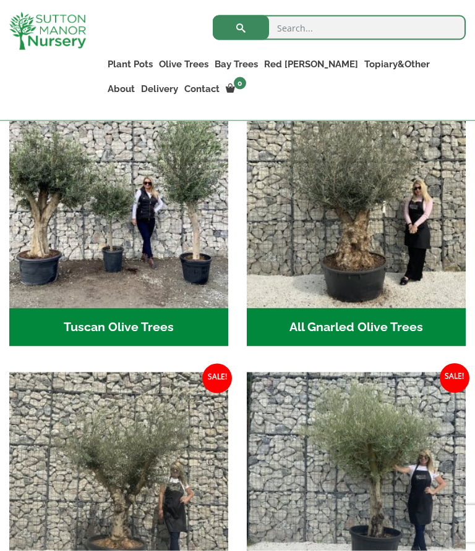
scroll to position [557, 0]
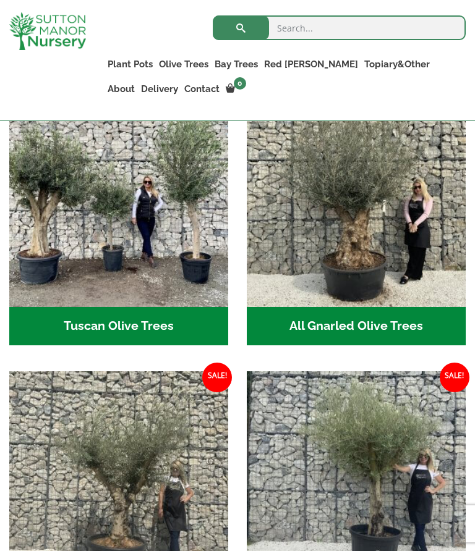
click at [64, 316] on h2 "Tuscan Olive Trees (9)" at bounding box center [118, 326] width 219 height 38
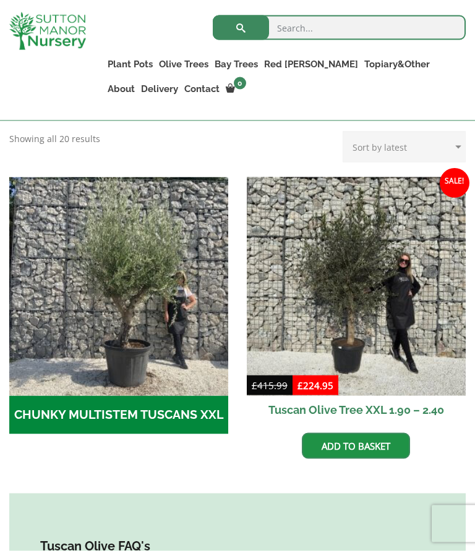
scroll to position [377, 0]
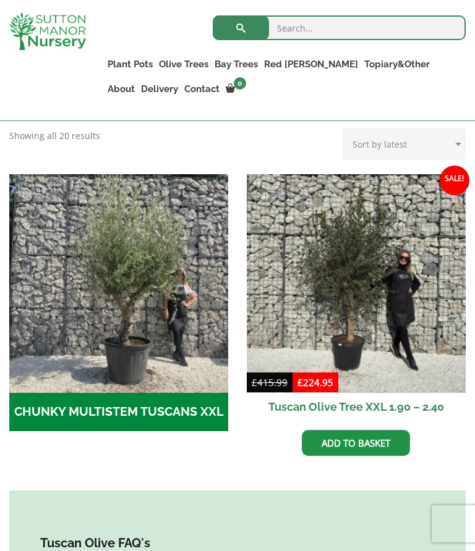
click at [46, 418] on h2 "CHUNKY MULTISTEM TUSCANS XXL (8)" at bounding box center [118, 412] width 219 height 38
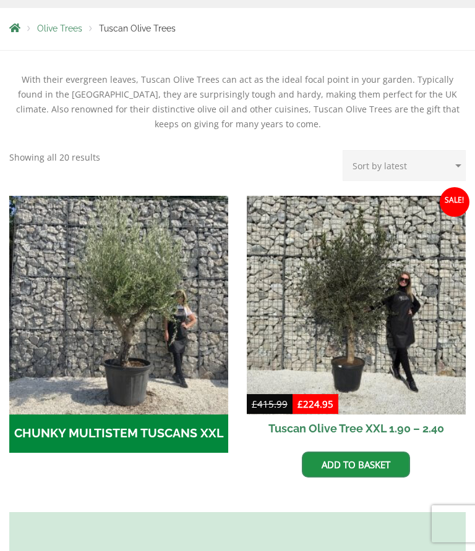
scroll to position [0, 0]
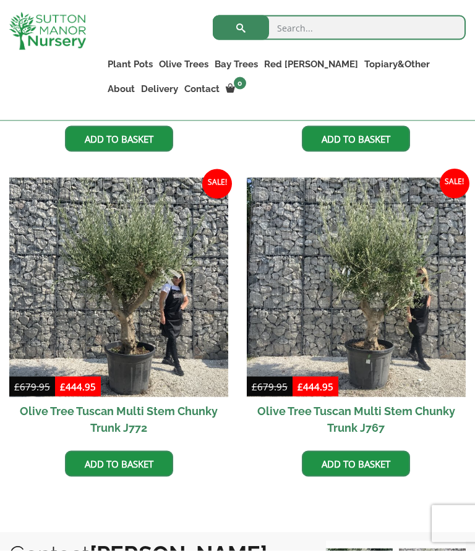
scroll to position [1269, 0]
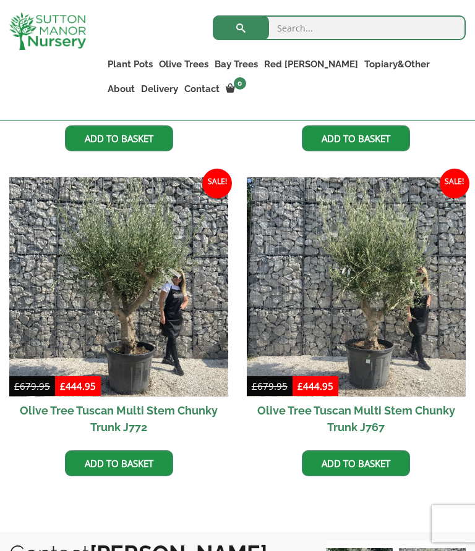
click at [104, 328] on img at bounding box center [118, 286] width 219 height 219
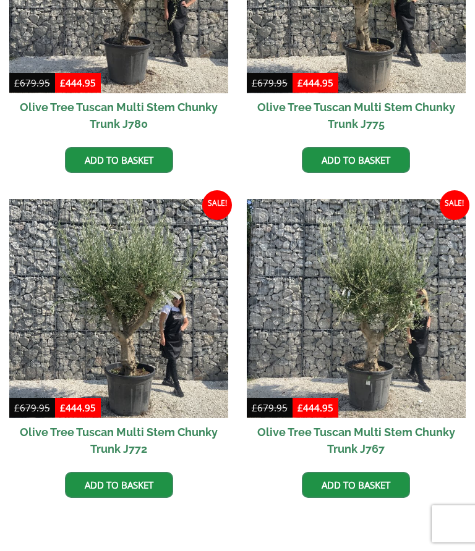
scroll to position [0, 0]
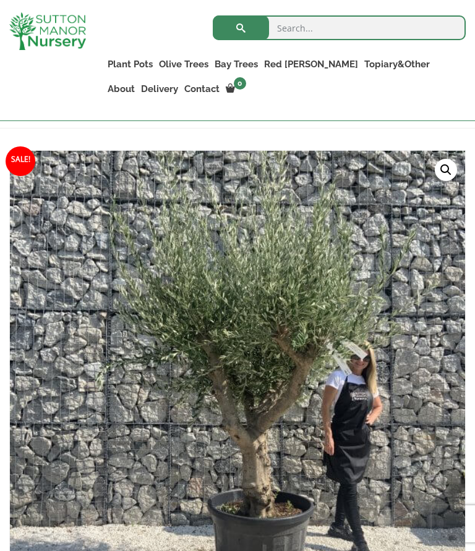
scroll to position [193, 0]
